Goal: Feedback & Contribution: Submit feedback/report problem

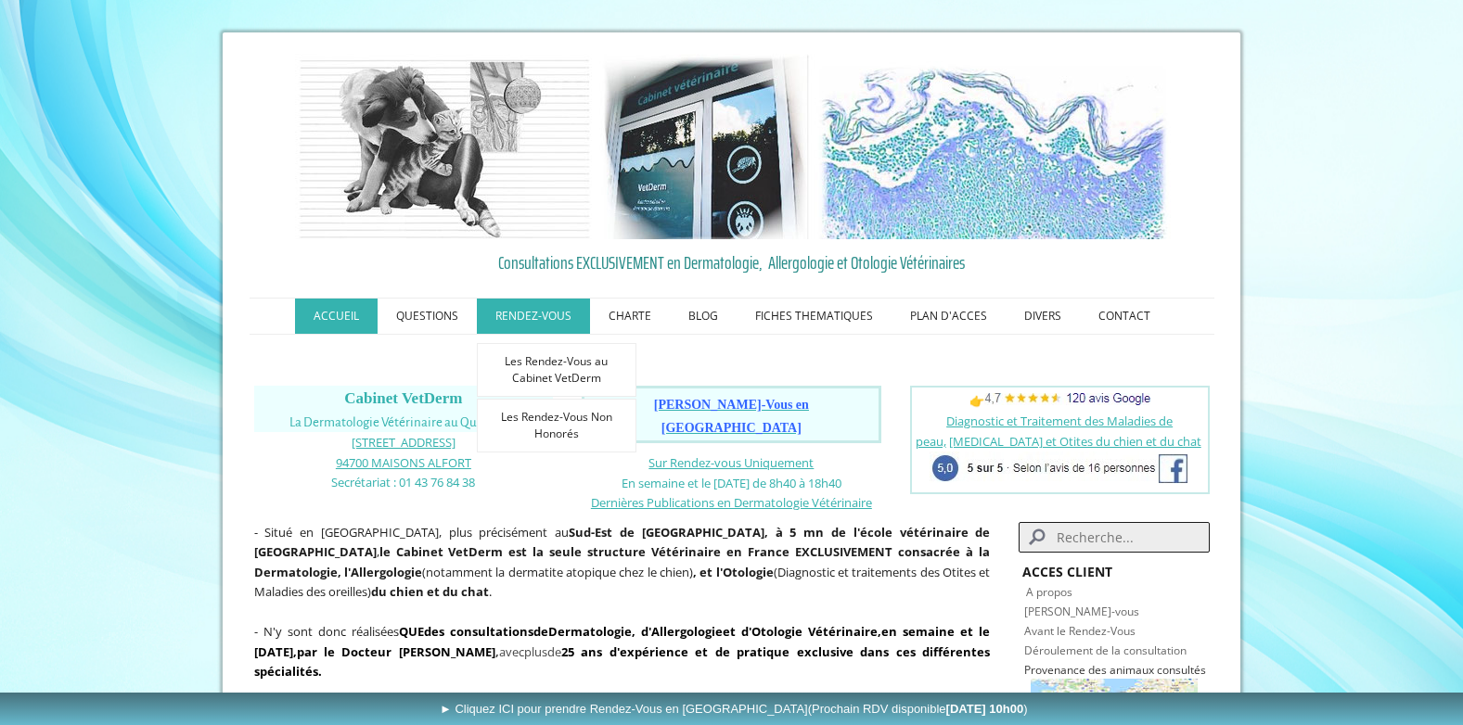
click at [522, 325] on link "RENDEZ-VOUS" at bounding box center [533, 316] width 113 height 35
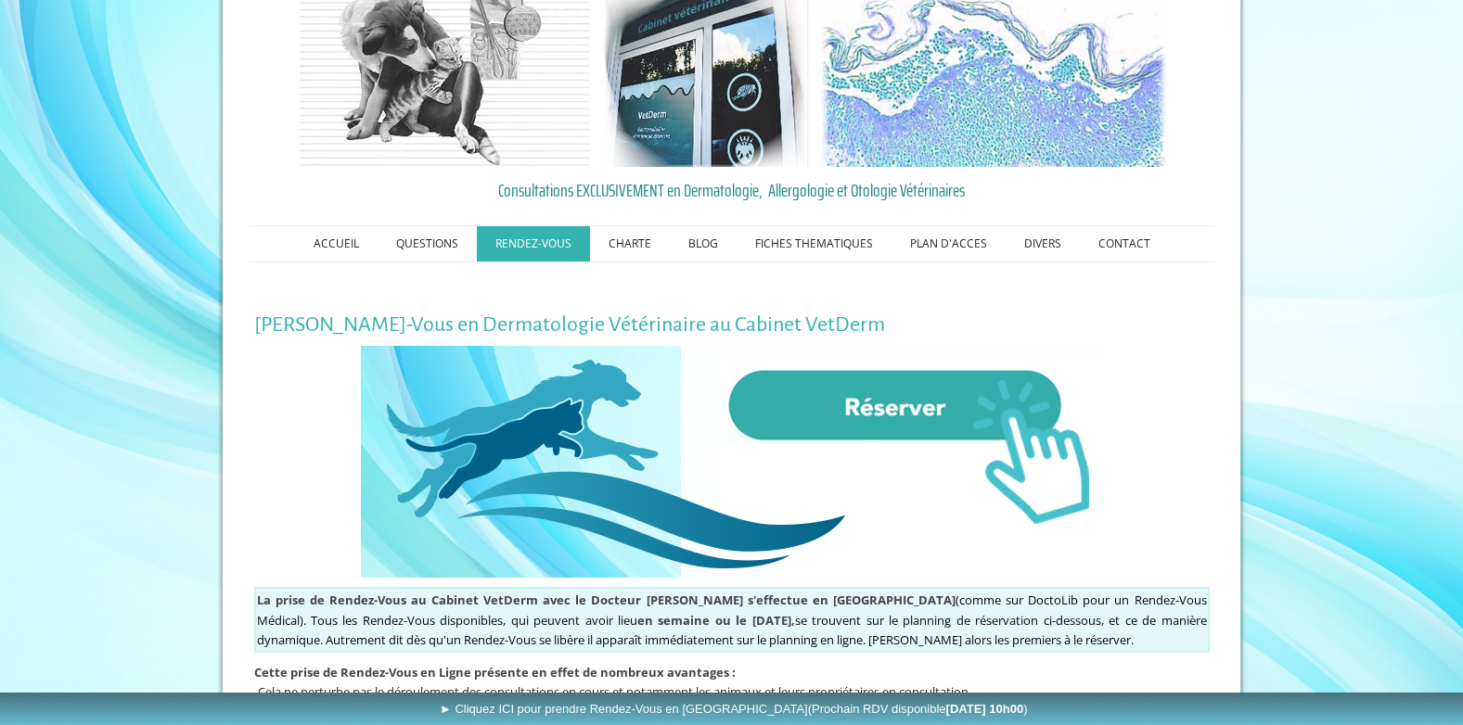
scroll to position [56, 0]
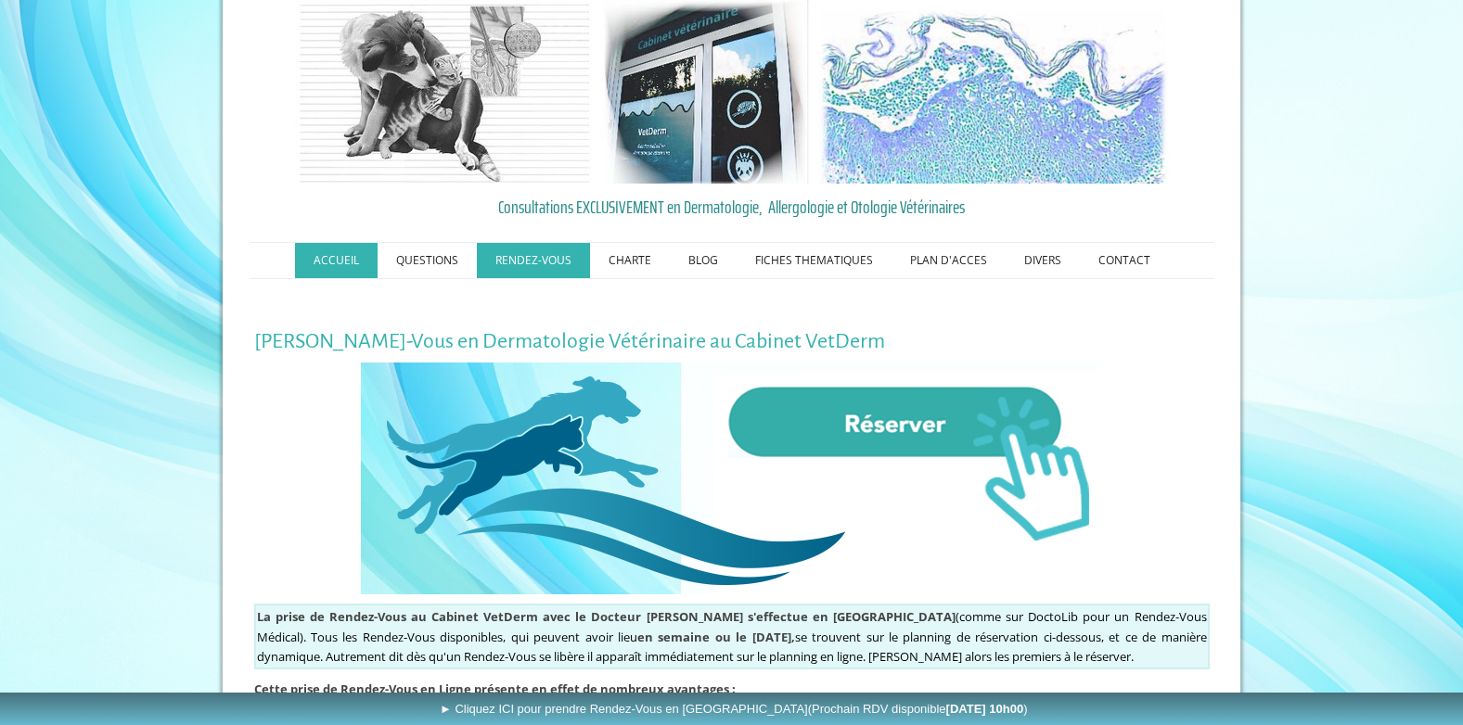
click at [367, 257] on link "ACCUEIL" at bounding box center [336, 260] width 83 height 35
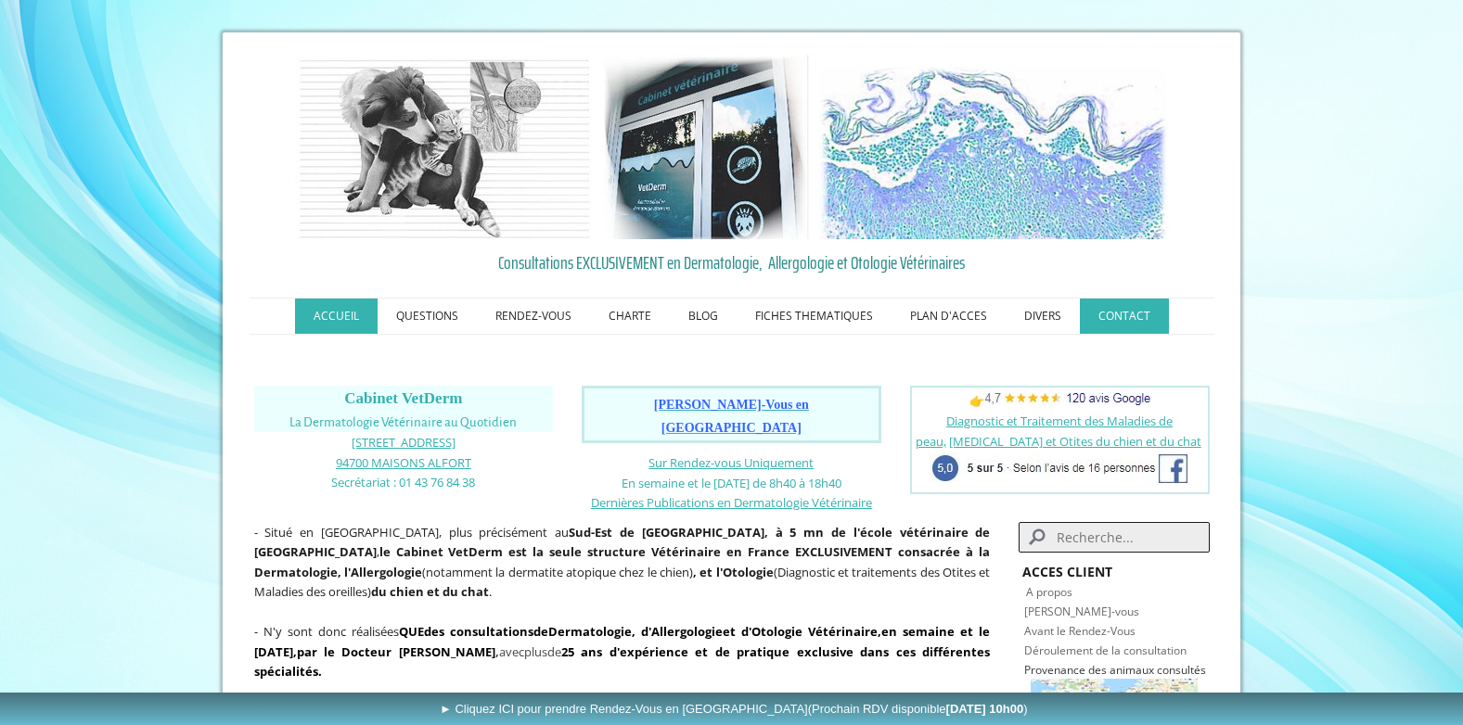
click at [1093, 320] on link "CONTACT" at bounding box center [1124, 316] width 89 height 35
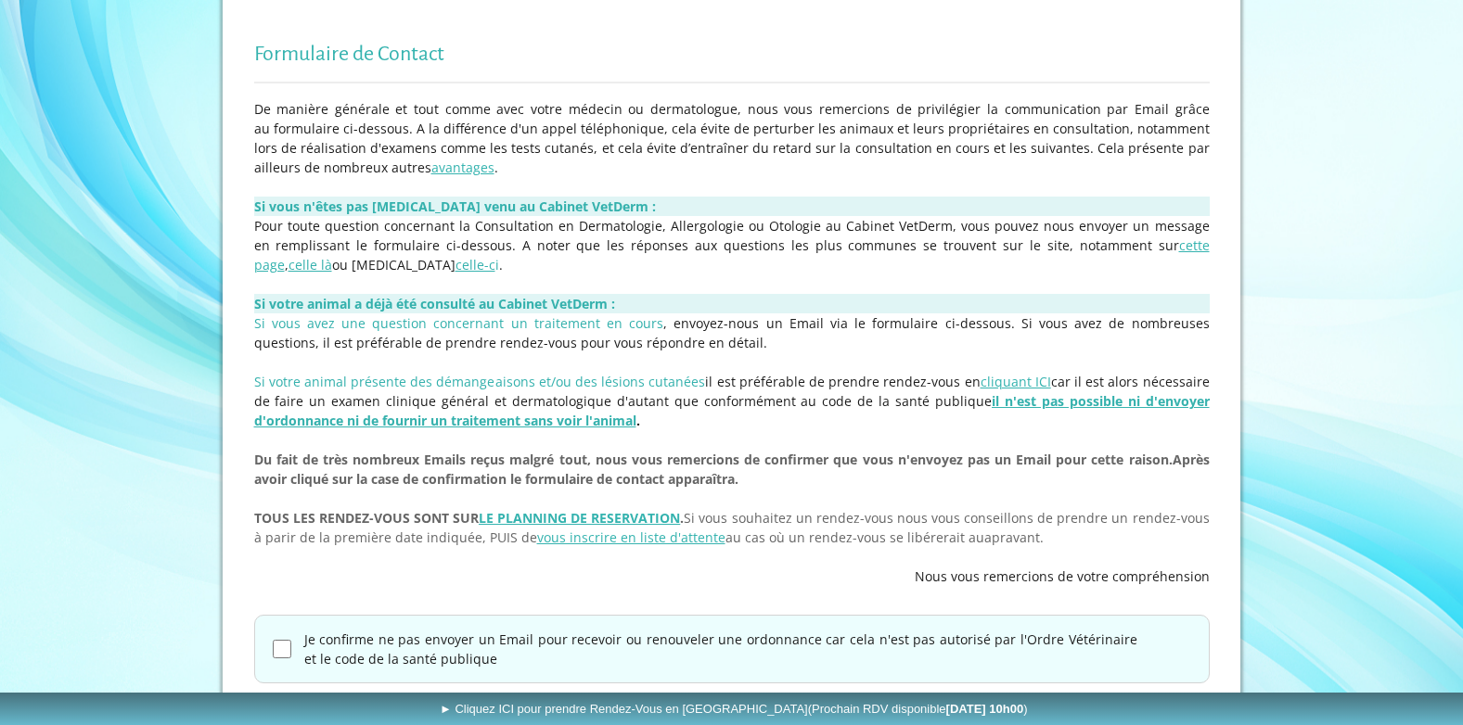
scroll to position [453, 0]
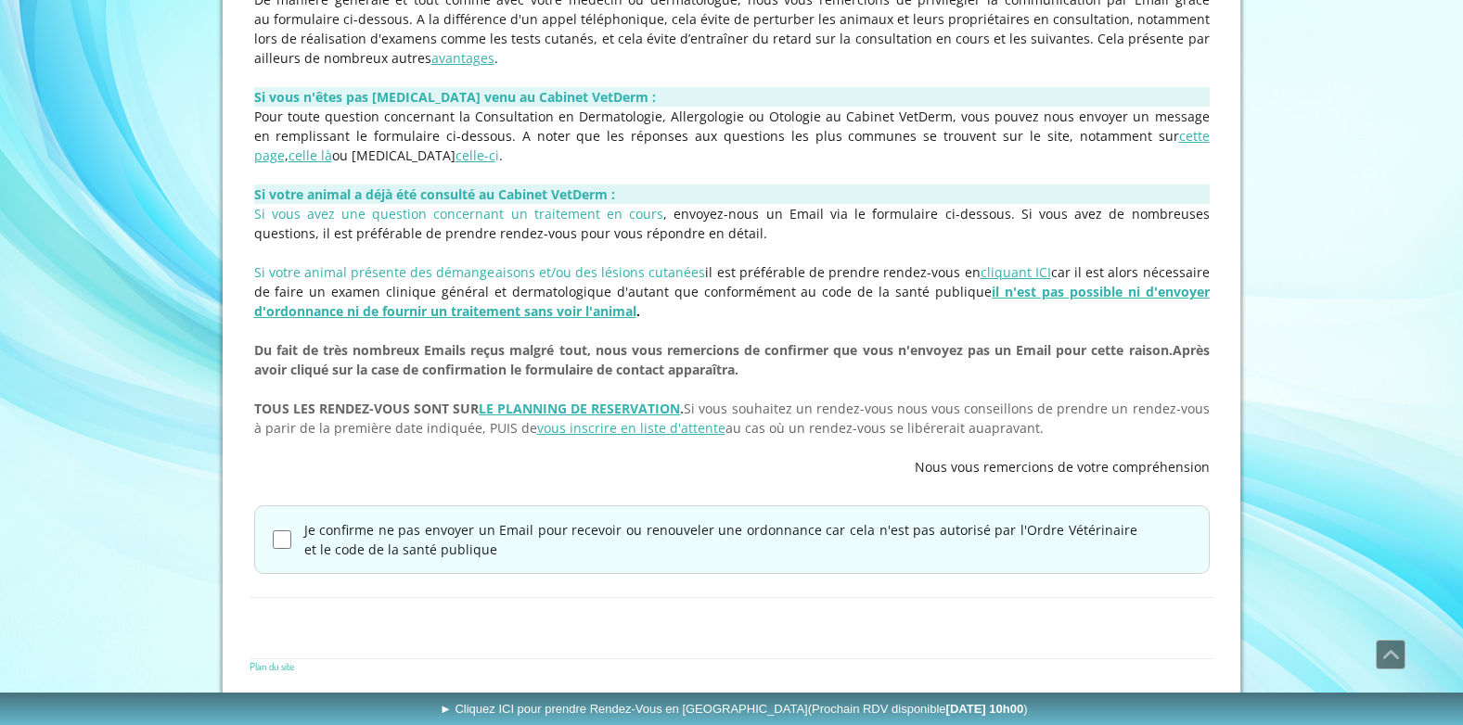
click at [275, 547] on input "Je confirme ne pas envoyer un Email pour recevoir ou renouveler une ordonnance …" at bounding box center [282, 539] width 19 height 19
checkbox input "true"
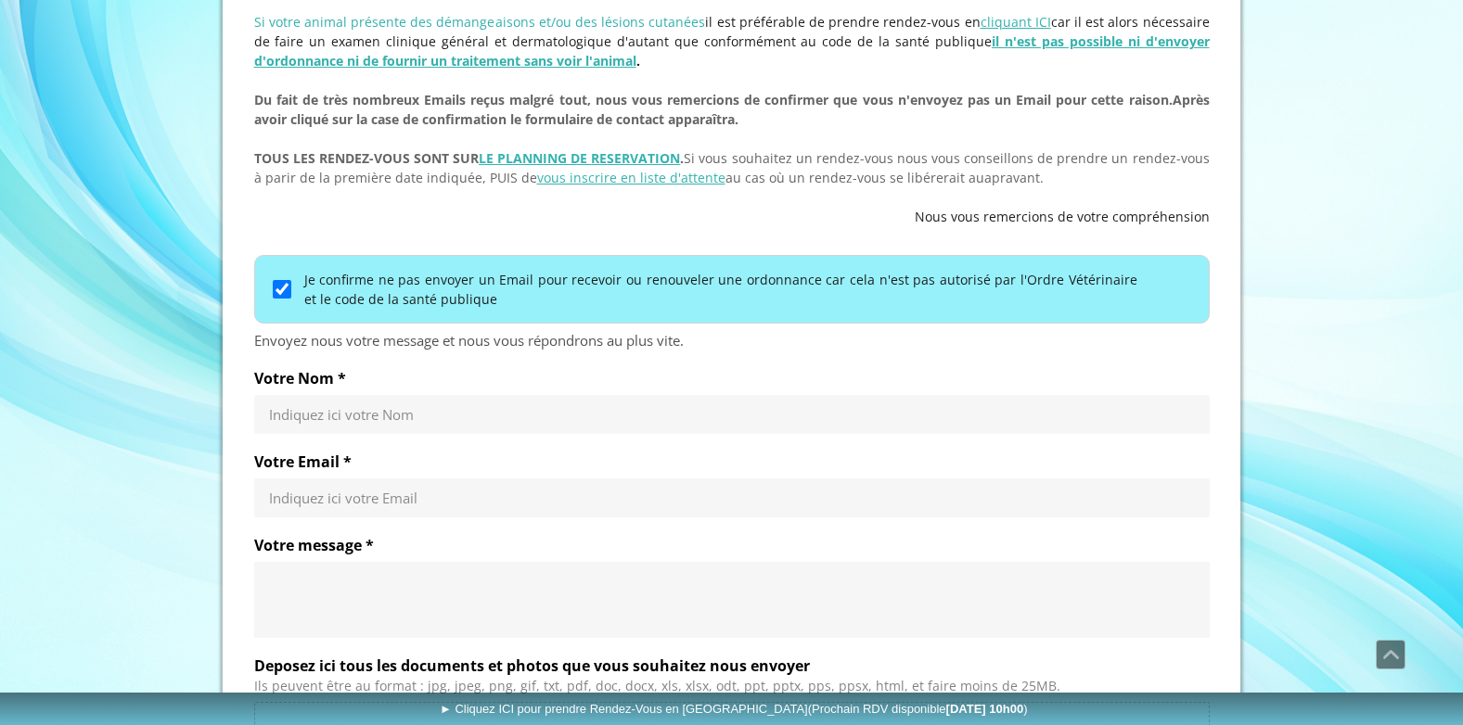
scroll to position [731, 0]
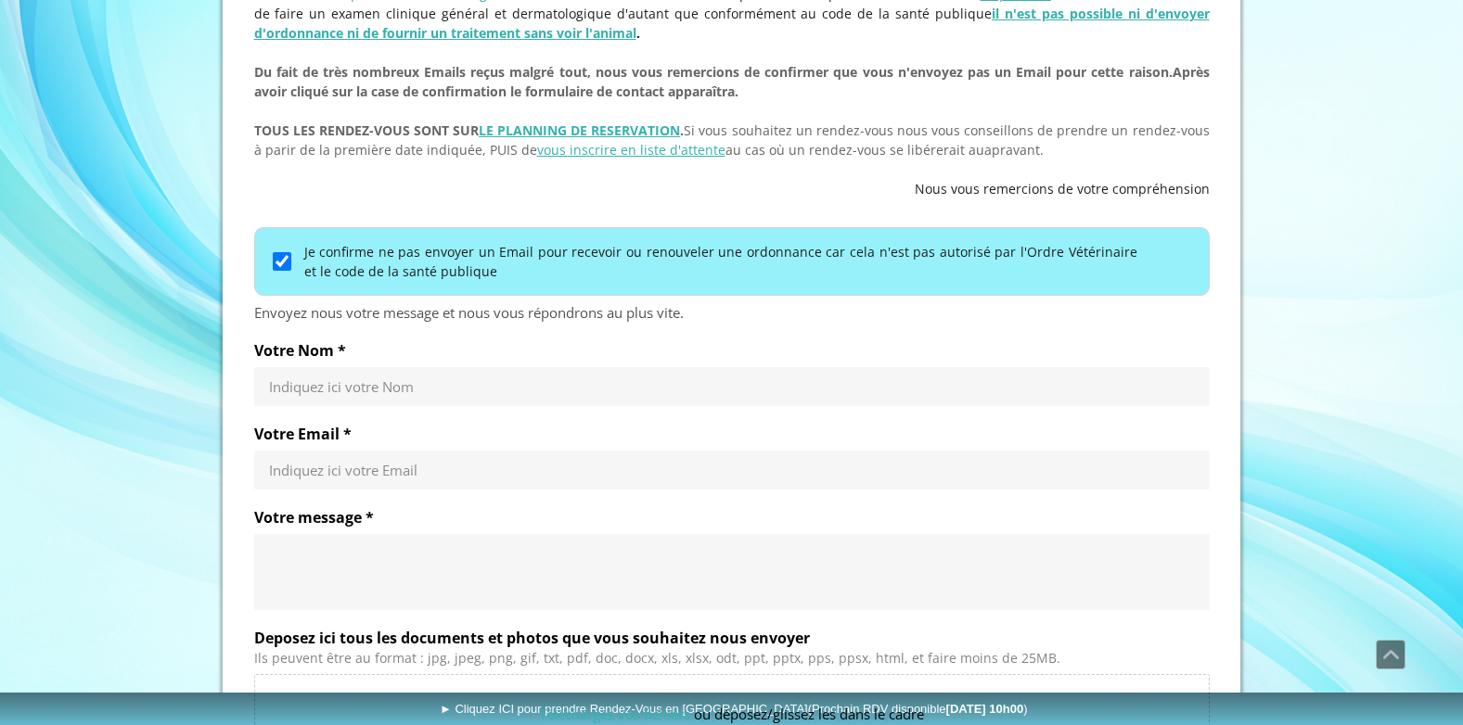
click at [353, 377] on input "Votre Nom *" at bounding box center [732, 386] width 926 height 19
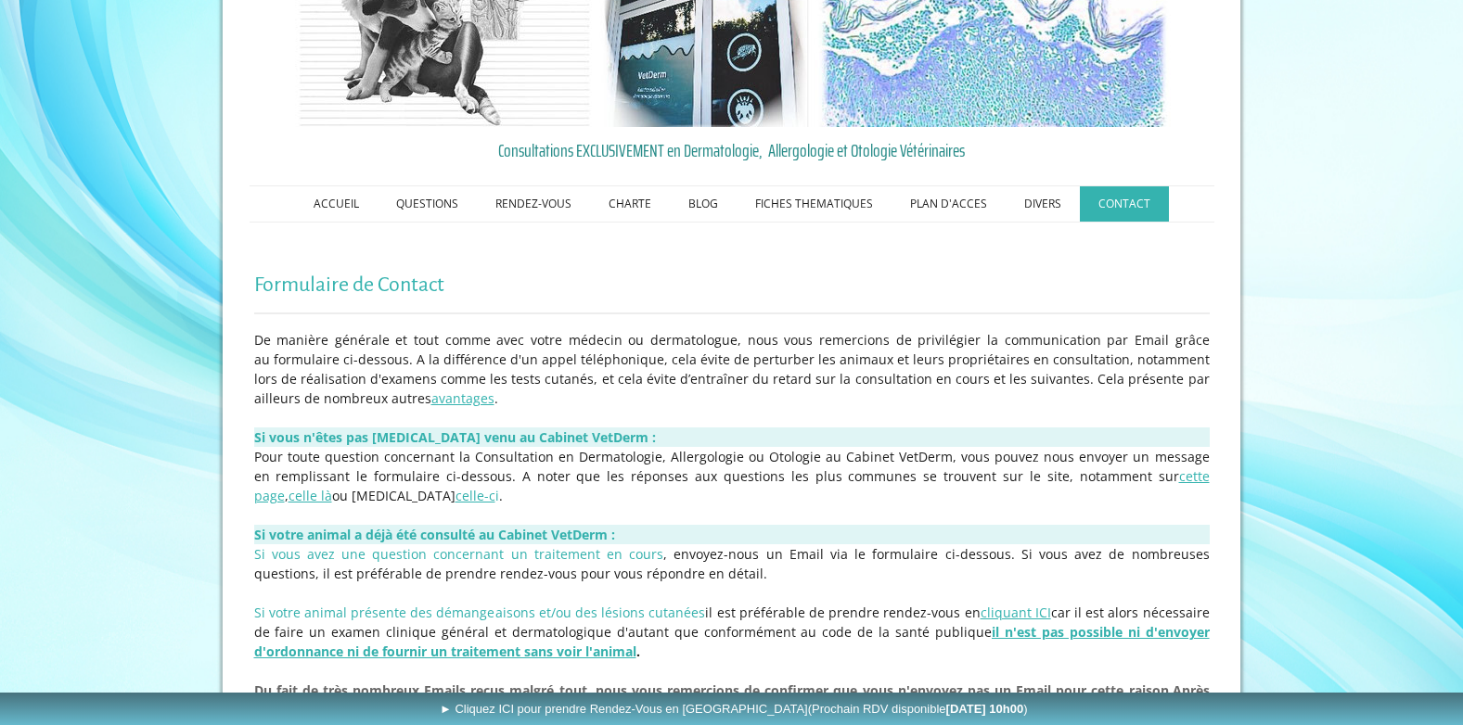
scroll to position [0, 0]
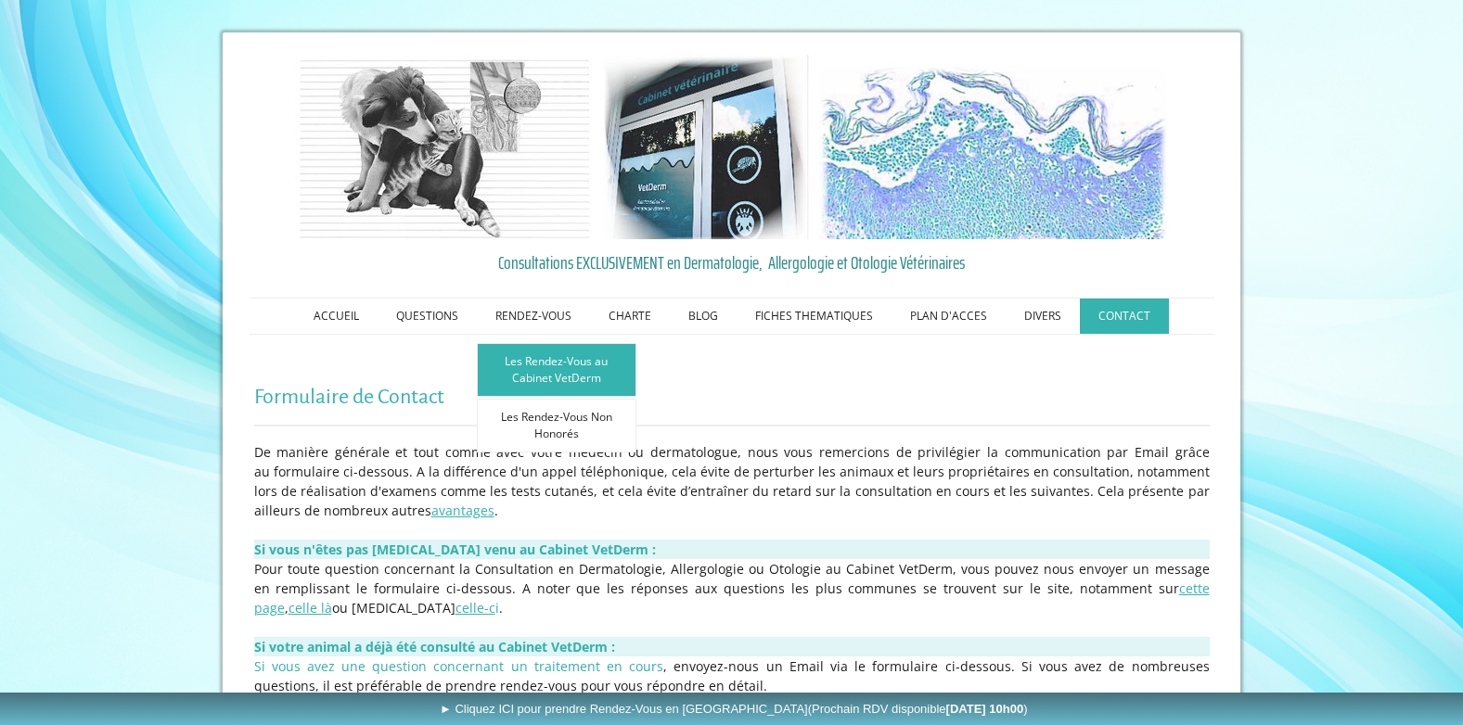
click at [561, 361] on link "Les Rendez-Vous au Cabinet VetDerm" at bounding box center [557, 370] width 160 height 54
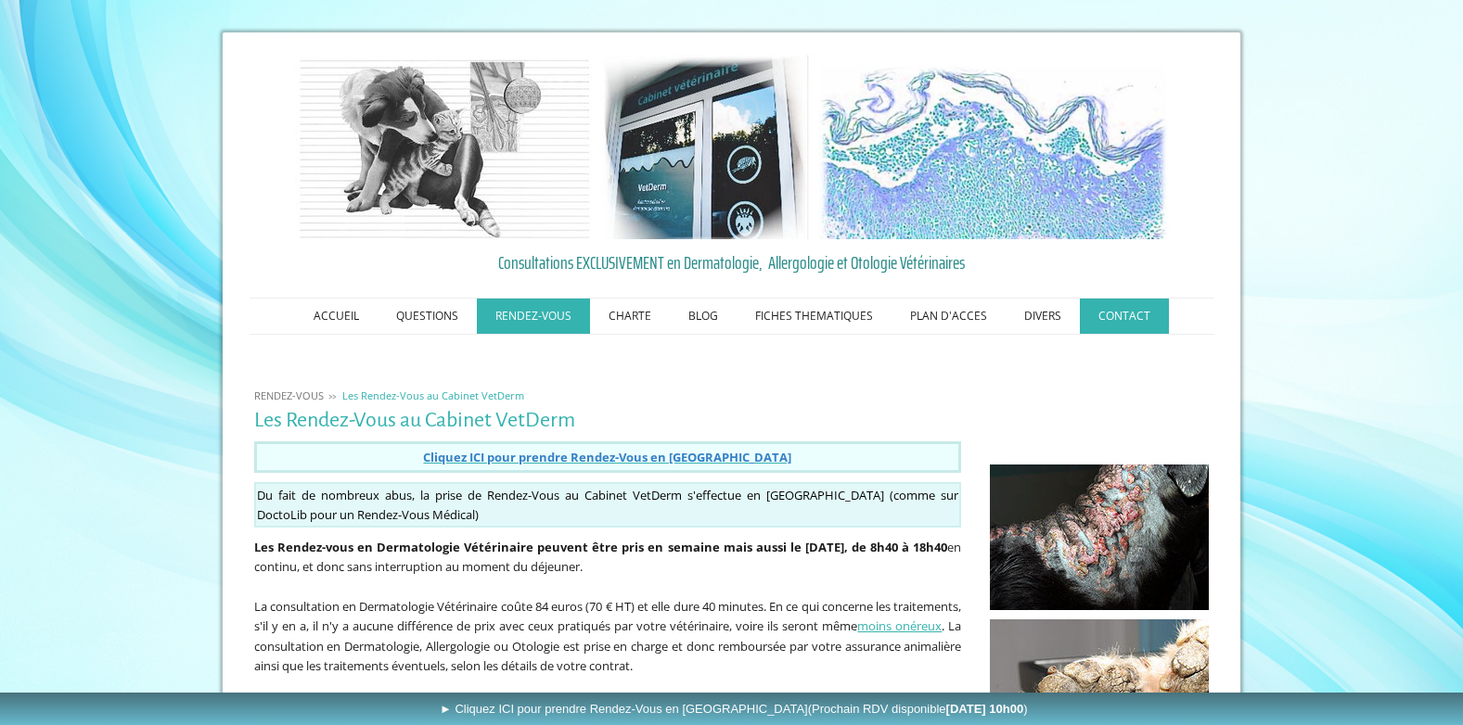
click at [1109, 326] on link "CONTACT" at bounding box center [1124, 316] width 89 height 35
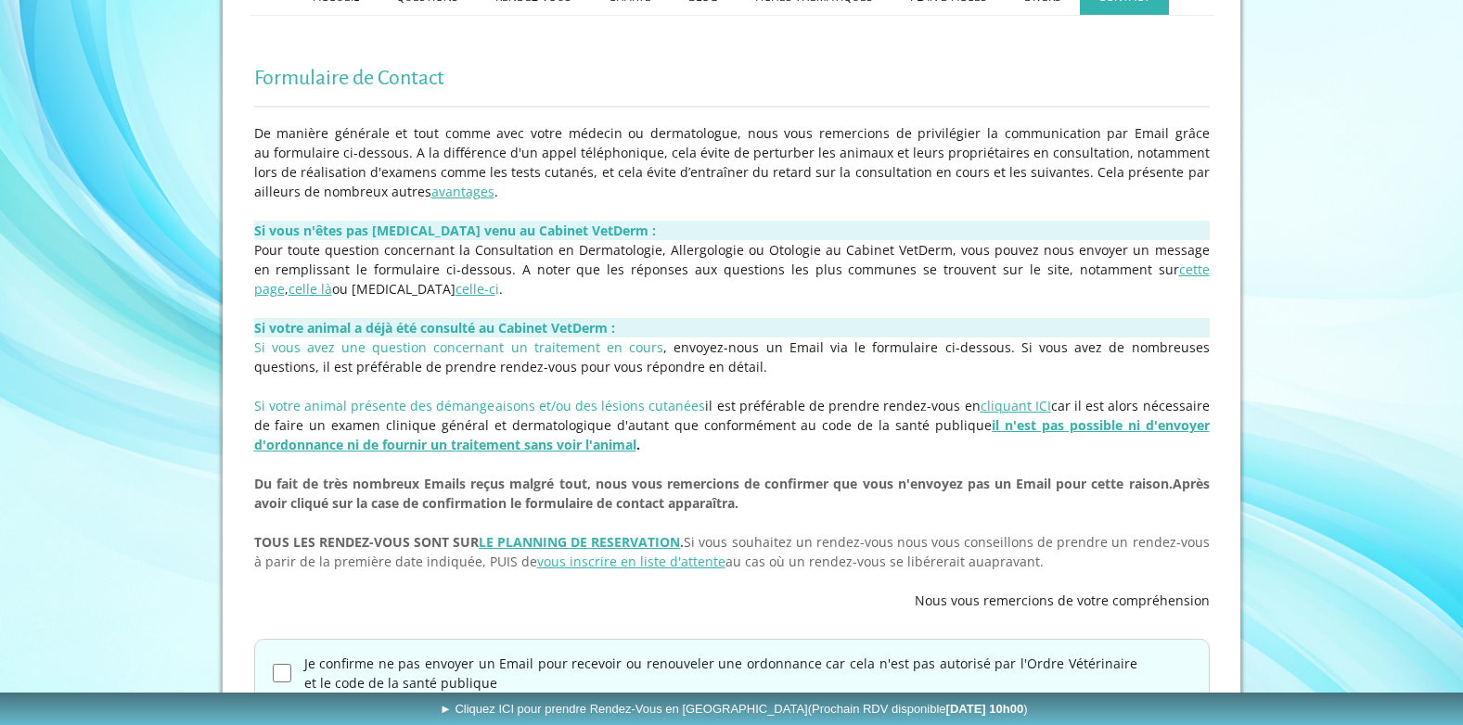
scroll to position [453, 0]
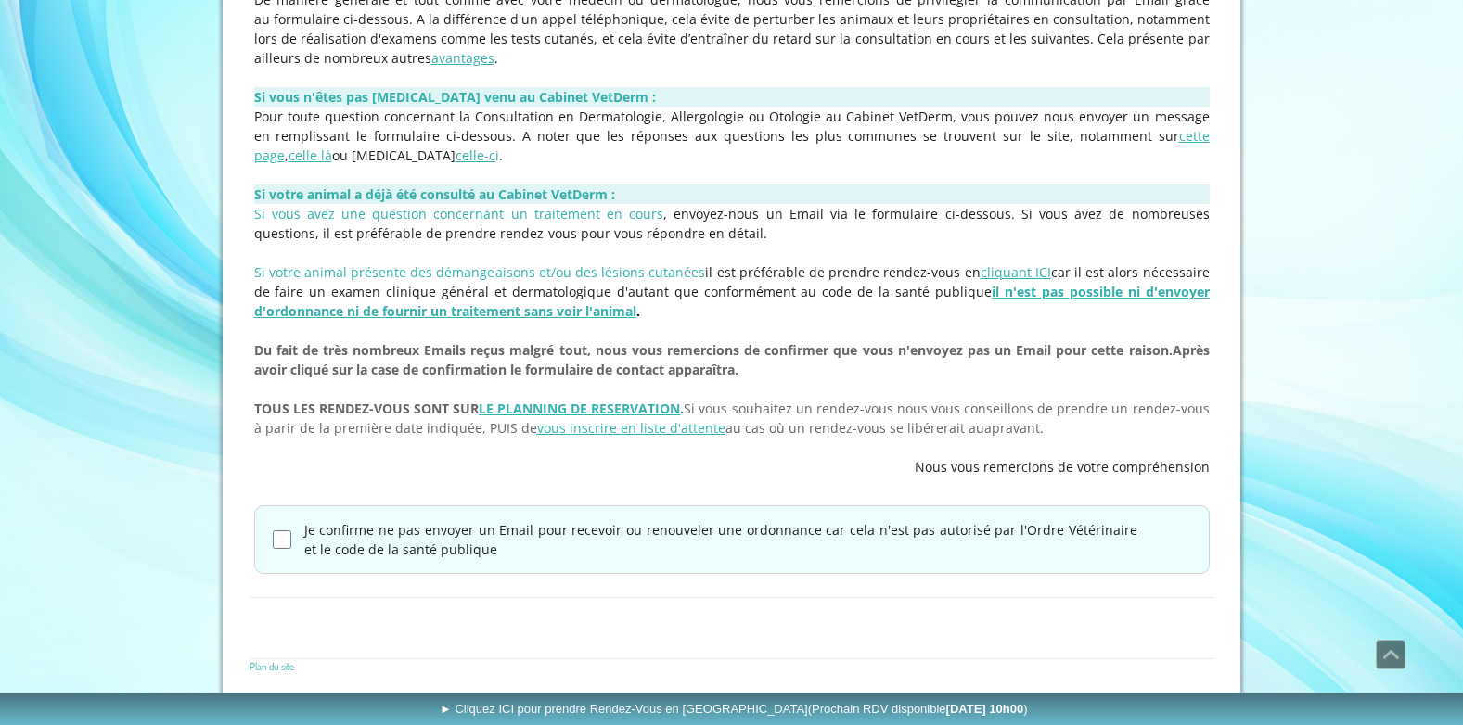
click at [295, 540] on div "Je confirme ne pas envoyer un Email pour recevoir ou renouveler une ordonnance …" at bounding box center [731, 539] width 955 height 69
click at [292, 546] on div "Je confirme ne pas envoyer un Email pour recevoir ou renouveler une ordonnance …" at bounding box center [731, 539] width 955 height 69
click at [286, 547] on input "Je confirme ne pas envoyer un Email pour recevoir ou renouveler une ordonnance …" at bounding box center [282, 539] width 19 height 19
checkbox input "true"
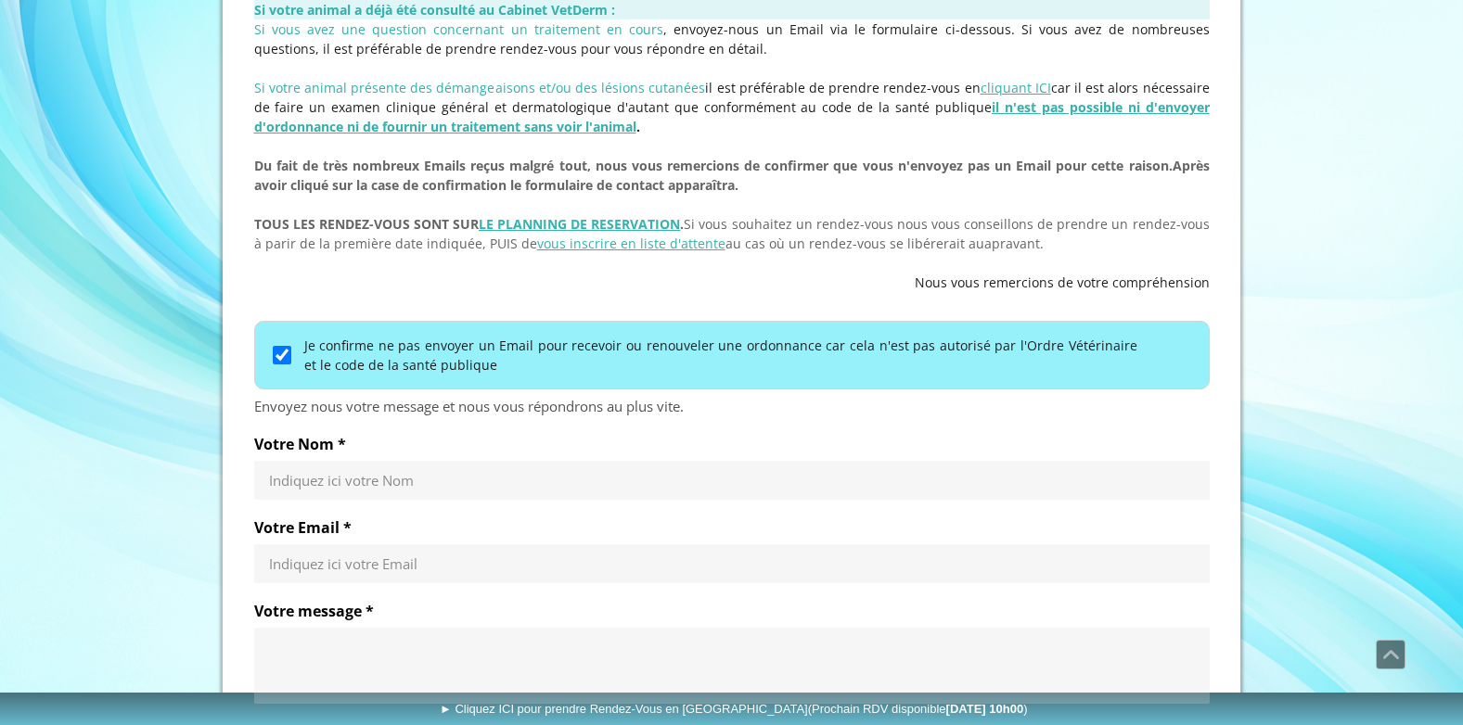
scroll to position [638, 0]
click at [391, 498] on div "Votre Nom * Indiquez ici votre Nom" at bounding box center [731, 475] width 955 height 83
click at [391, 482] on input "Votre Nom *" at bounding box center [732, 479] width 926 height 19
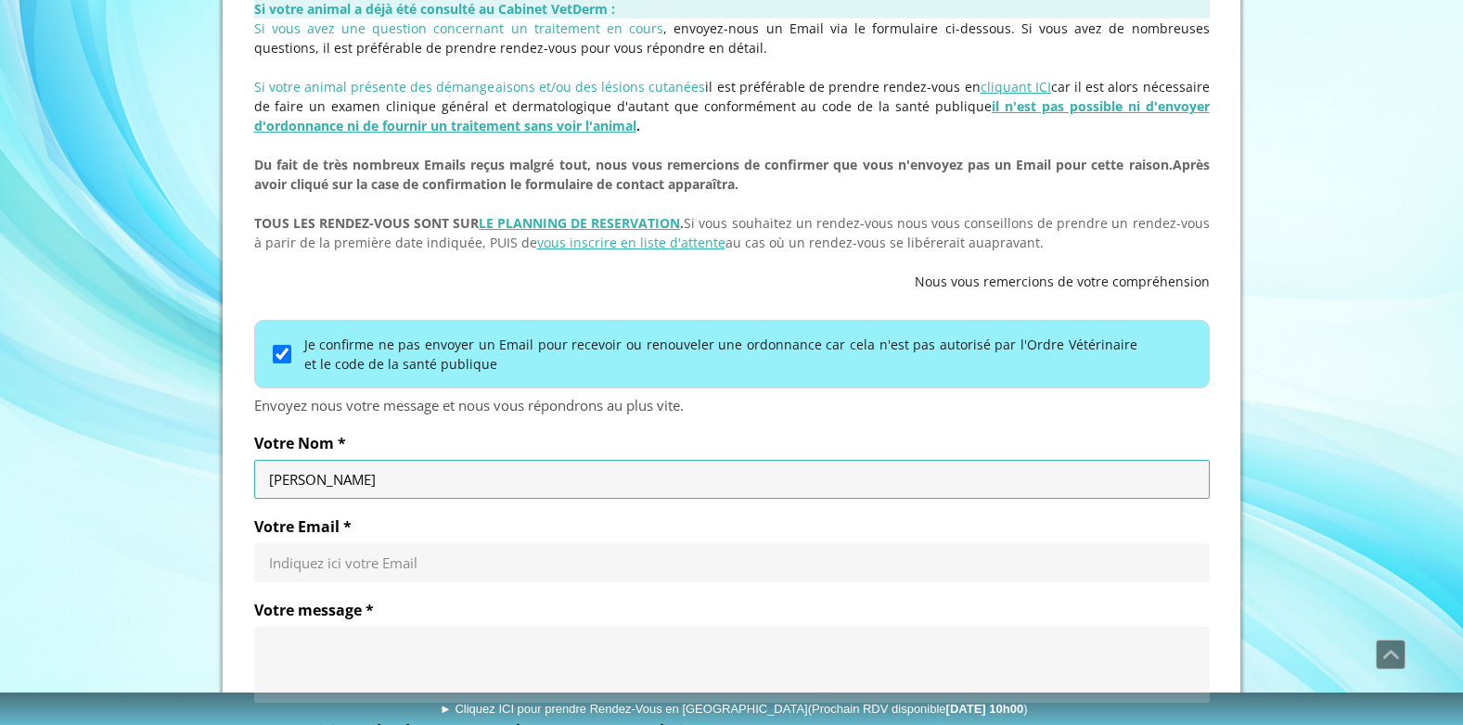
type input "[PERSON_NAME]"
drag, startPoint x: 175, startPoint y: 483, endPoint x: 164, endPoint y: 480, distance: 11.5
click at [164, 480] on div "ACCUEIL QUESTIONS RENDEZ-VOUS Les Rendez-Vous au Cabinet VetDerm Les Rendez-Vou…" at bounding box center [731, 228] width 1463 height 1732
type input "[PERSON_NAME]"
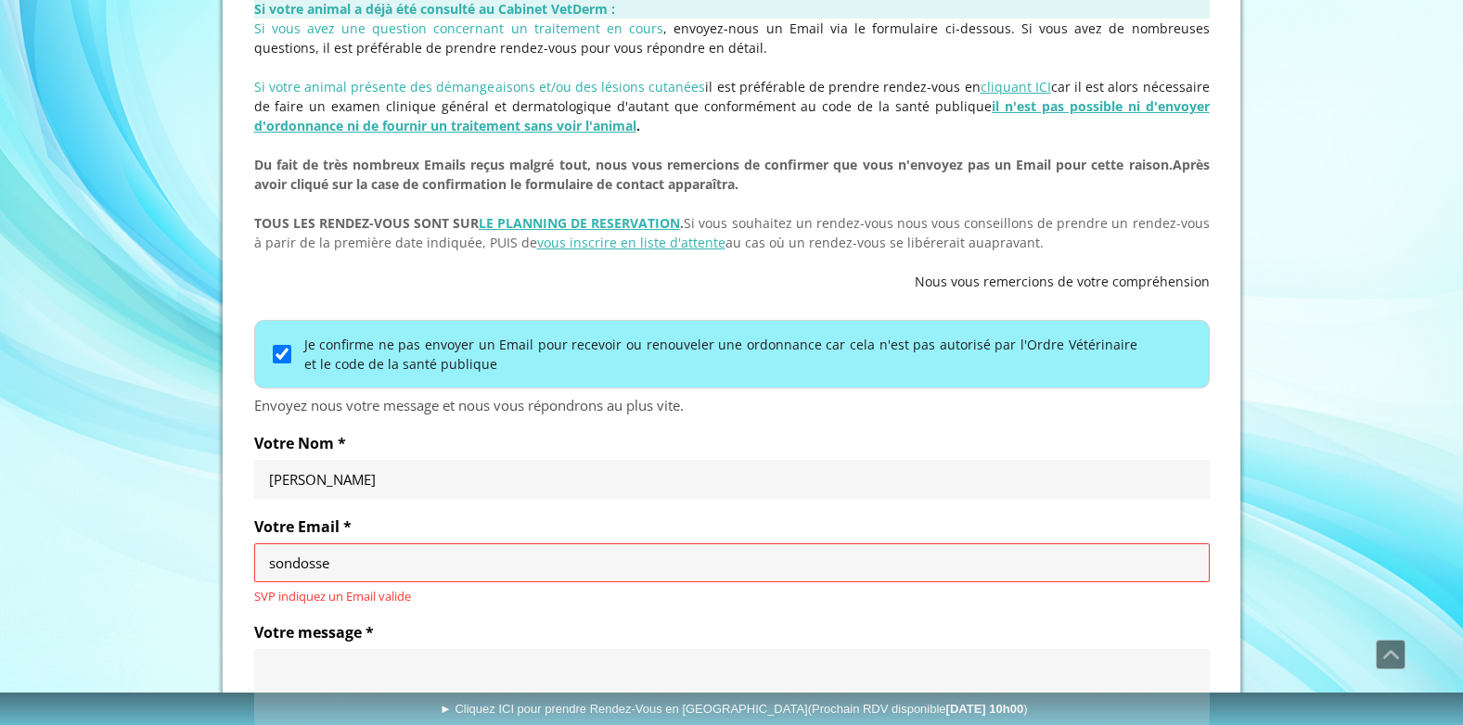
click at [394, 562] on input "sondosse" at bounding box center [732, 563] width 926 height 19
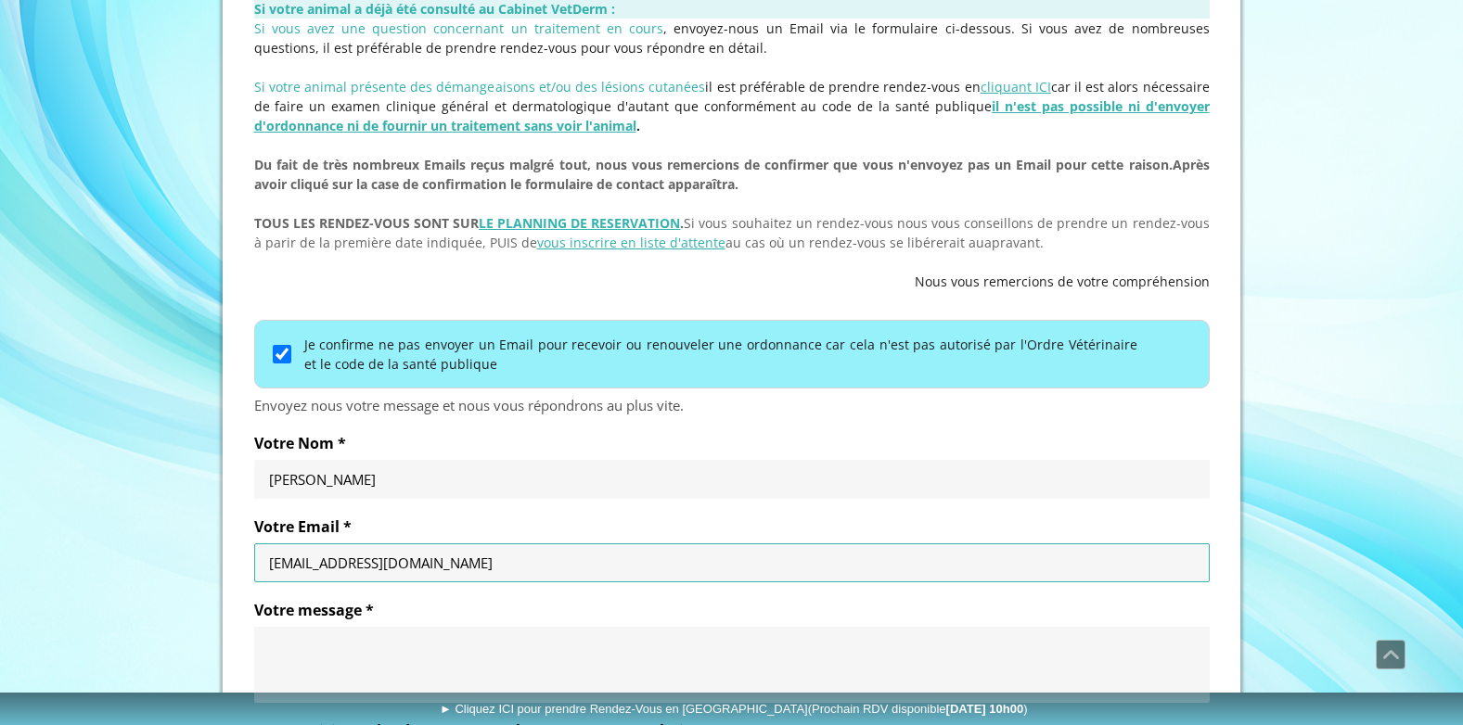
type input "[EMAIL_ADDRESS][DOMAIN_NAME]"
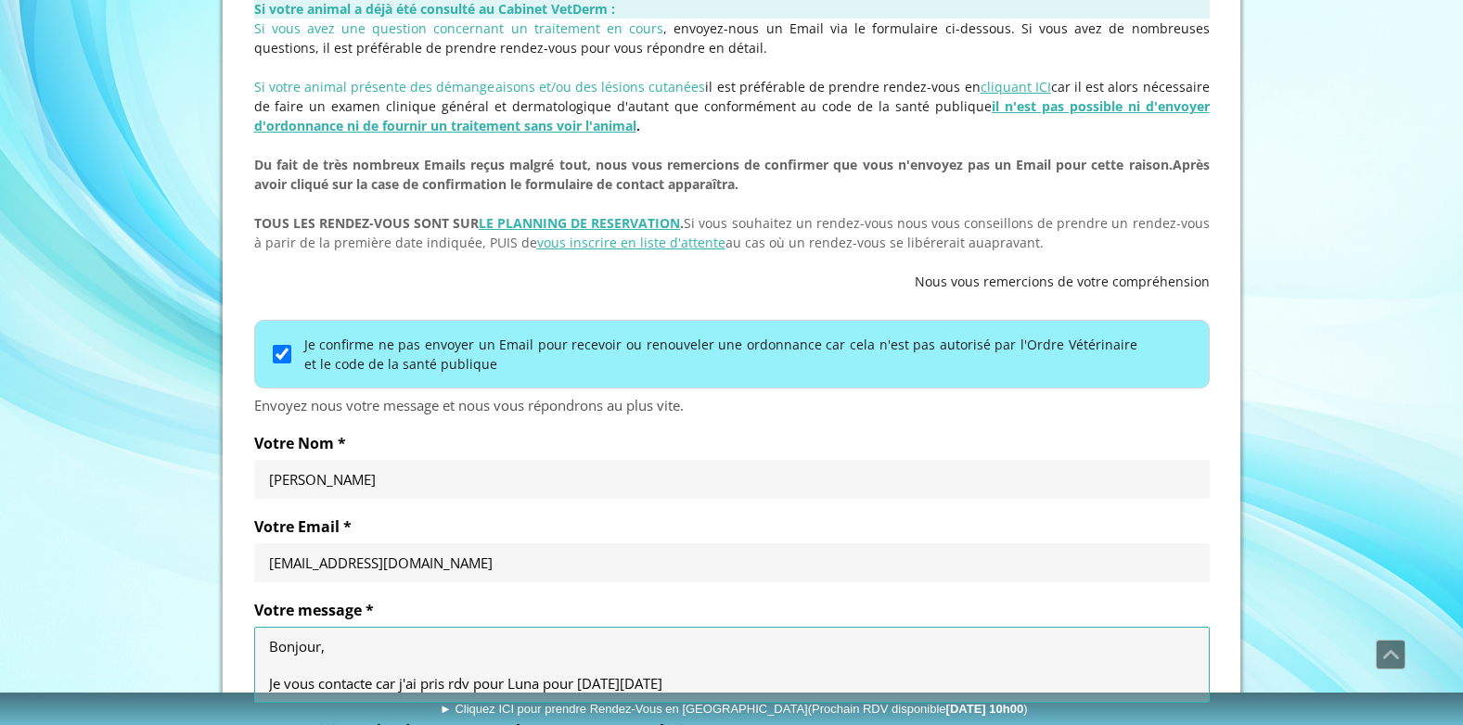
click at [793, 680] on textarea "Bonjour, Je vous contacte car j'ai pris rdv pour Luna pour [DATE][DATE]" at bounding box center [732, 665] width 926 height 56
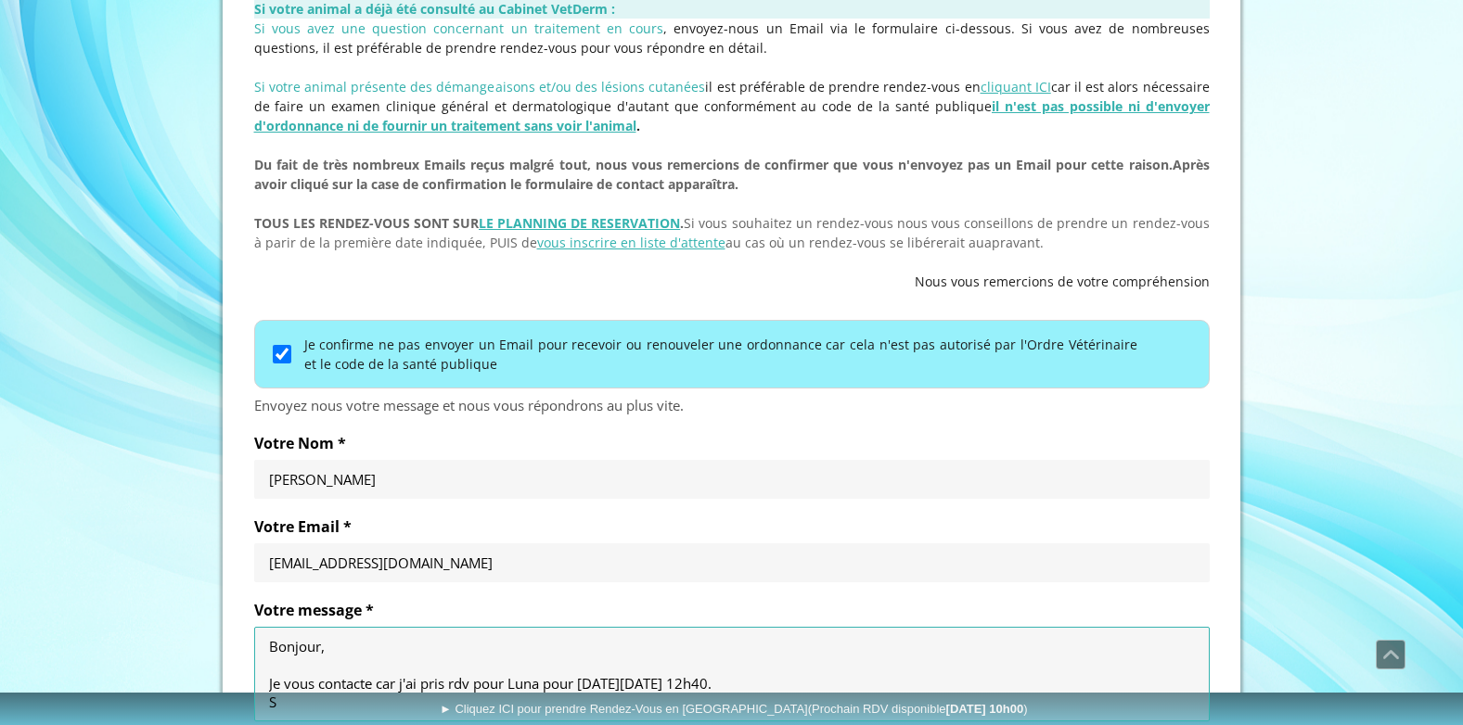
click at [419, 685] on textarea "Bonjour, Je vous contacte car j'ai pris rdv pour Luna pour [DATE][DATE] 12h40. S" at bounding box center [732, 674] width 926 height 74
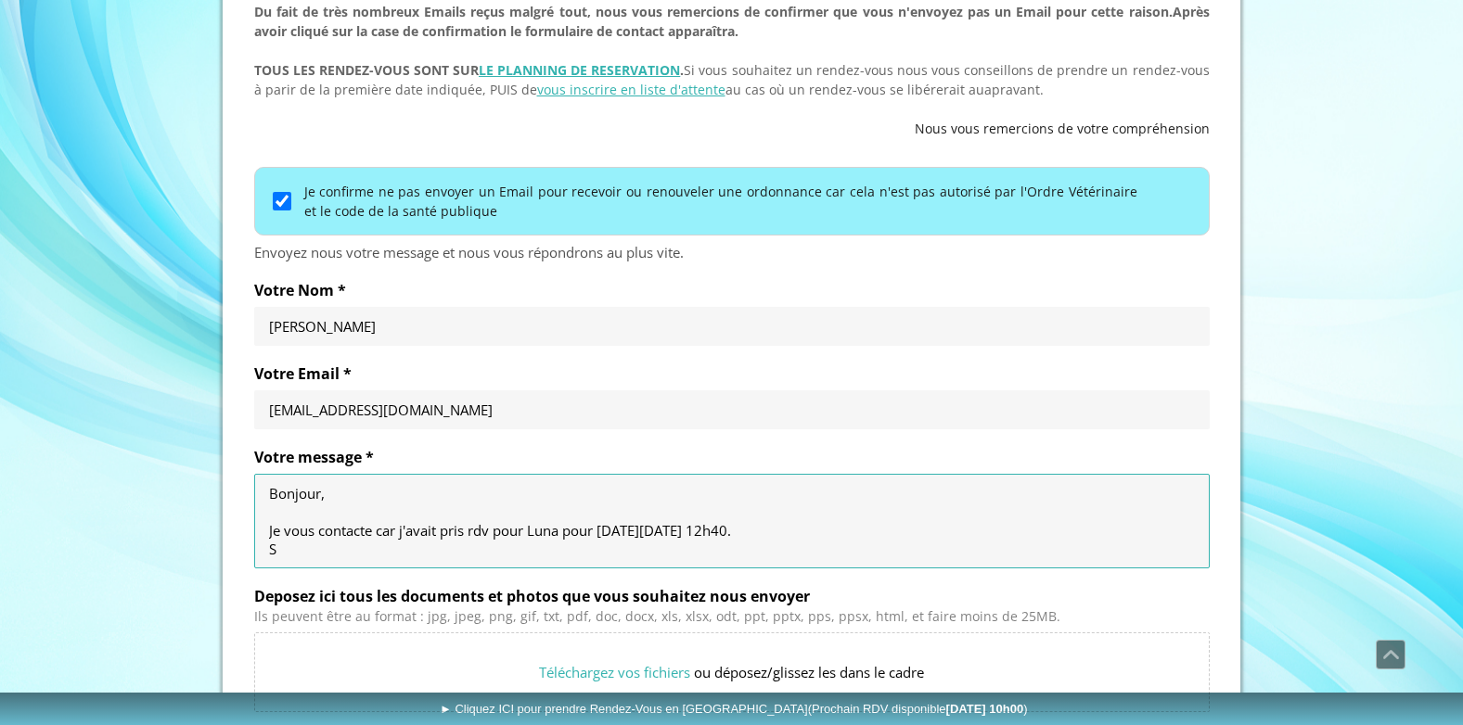
scroll to position [824, 0]
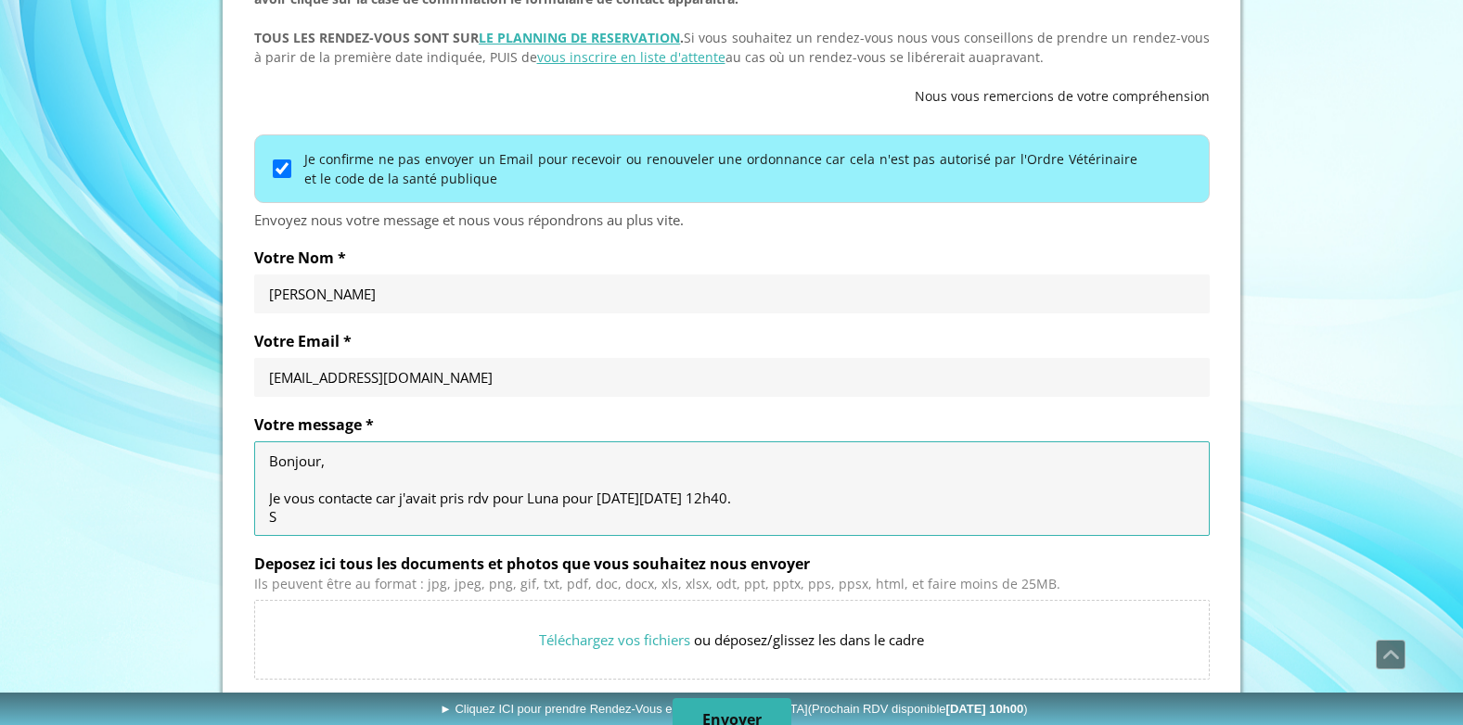
click at [275, 516] on textarea "Bonjour, Je vous contacte car j'avait pris rdv pour Luna pour [DATE][DATE] 12h4…" at bounding box center [732, 489] width 926 height 74
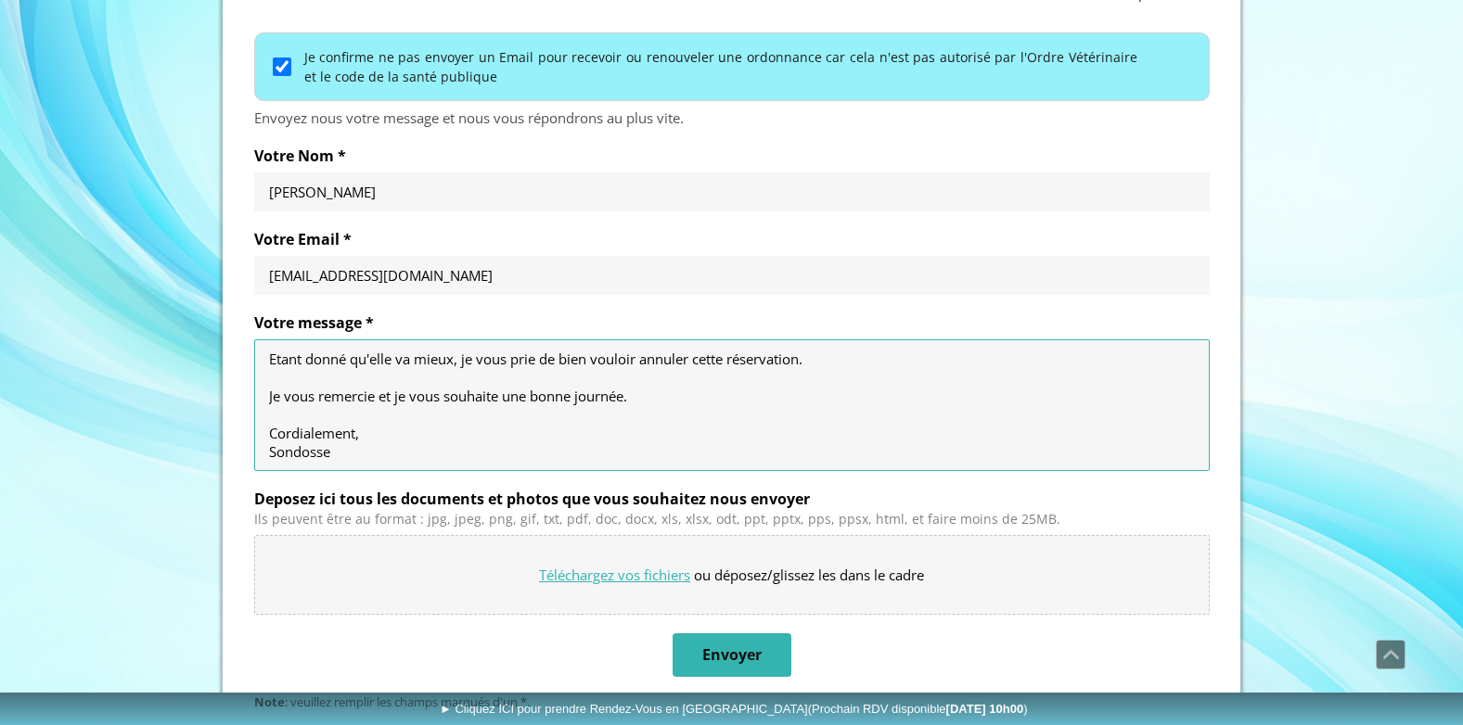
scroll to position [1009, 0]
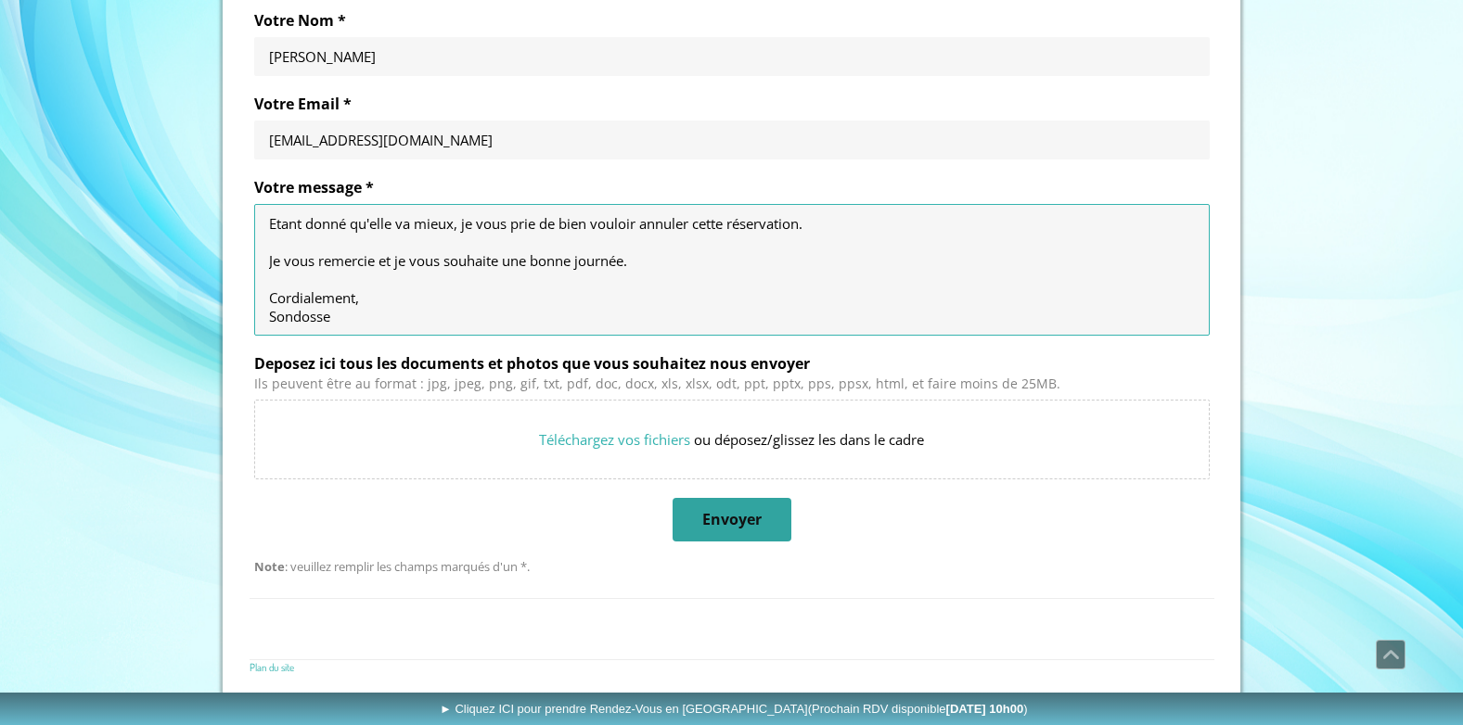
type textarea "Bonjour, Je vous contacte car j'avait pris rdv pour Luna pour [DATE][DATE] 12h4…"
click at [779, 518] on span "Envoyer" at bounding box center [731, 520] width 115 height 40
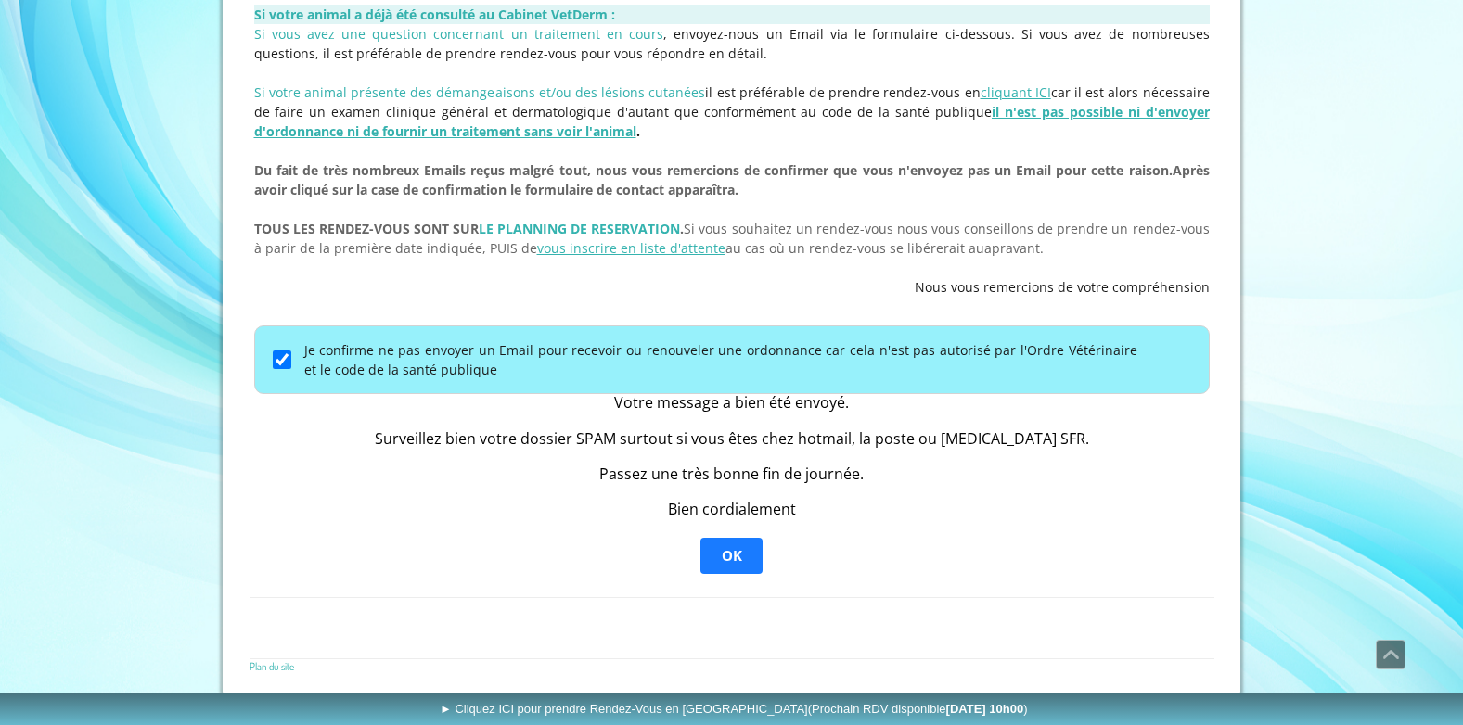
scroll to position [633, 0]
click at [386, 523] on div "Votre message a bien été envoyé. Surveillez bien votre dossier SPAM surtout si …" at bounding box center [731, 484] width 955 height 180
